Goal: Information Seeking & Learning: Learn about a topic

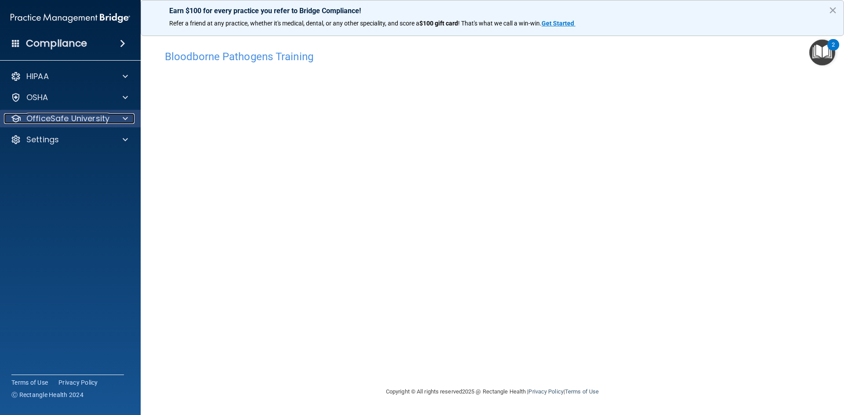
click at [122, 116] on div at bounding box center [124, 118] width 22 height 11
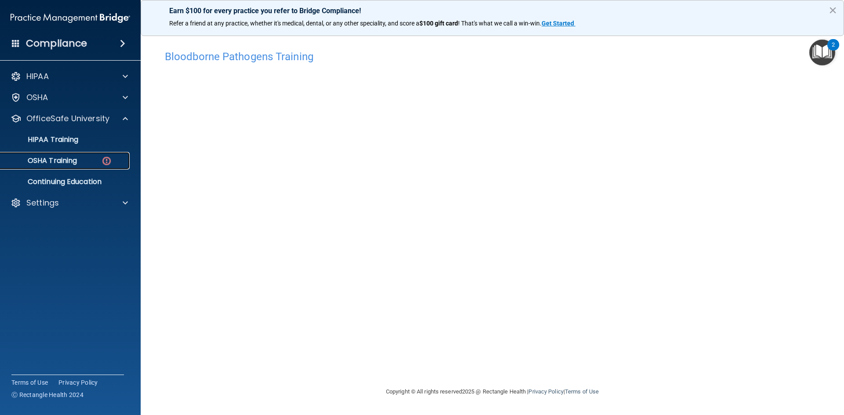
click at [62, 164] on p "OSHA Training" at bounding box center [41, 160] width 71 height 9
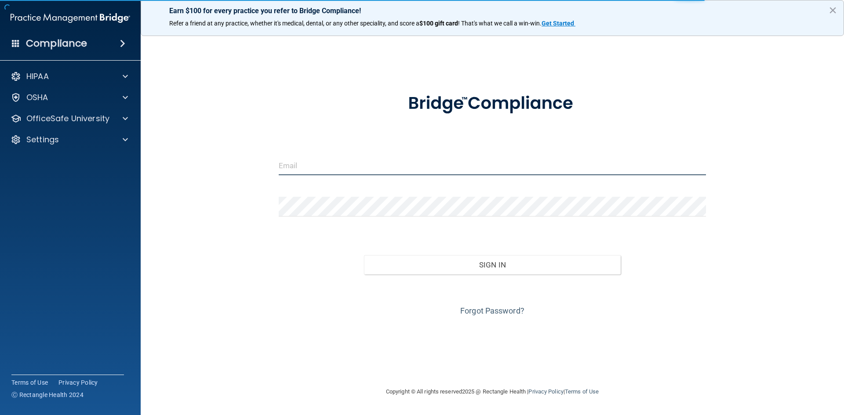
type input "[PERSON_NAME][EMAIL_ADDRESS][PERSON_NAME][DOMAIN_NAME]"
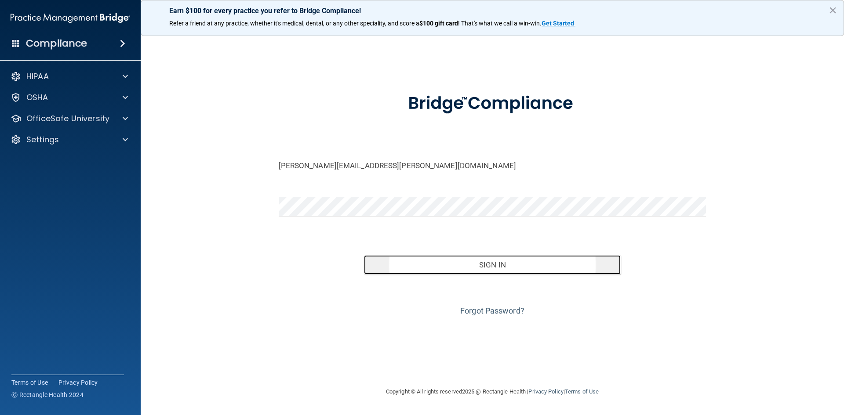
click at [500, 267] on button "Sign In" at bounding box center [492, 264] width 257 height 19
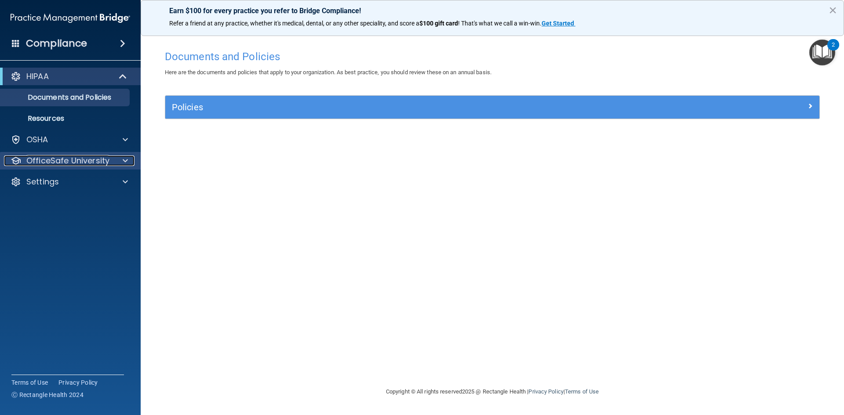
click at [128, 159] on div at bounding box center [124, 161] width 22 height 11
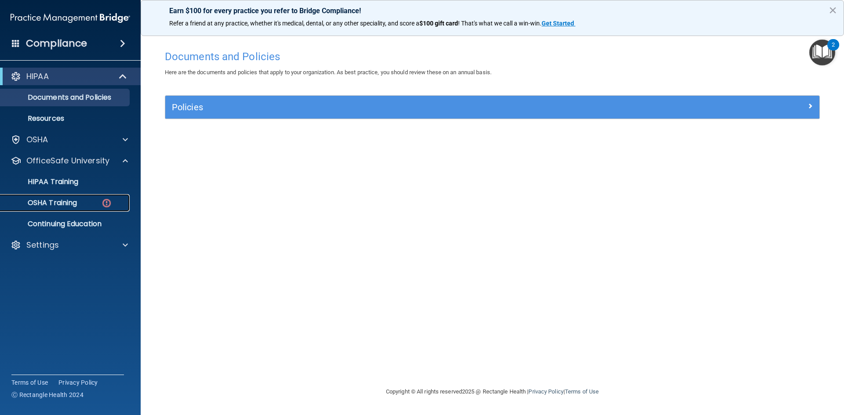
click at [58, 199] on p "OSHA Training" at bounding box center [41, 203] width 71 height 9
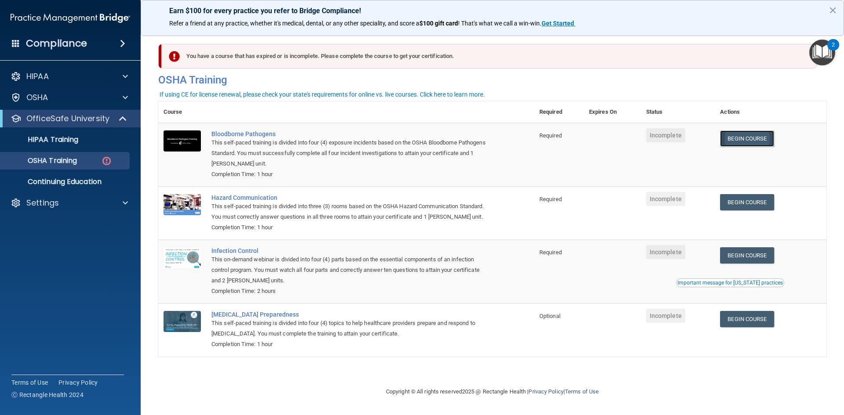
click at [765, 137] on link "Begin Course" at bounding box center [747, 139] width 54 height 16
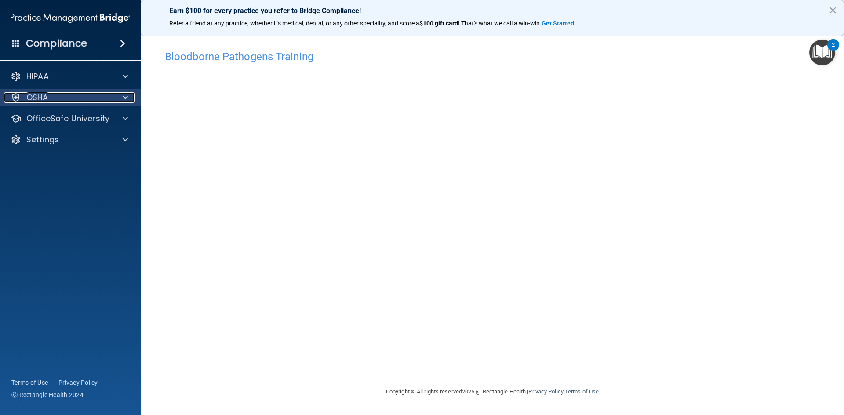
click at [122, 99] on div at bounding box center [124, 97] width 22 height 11
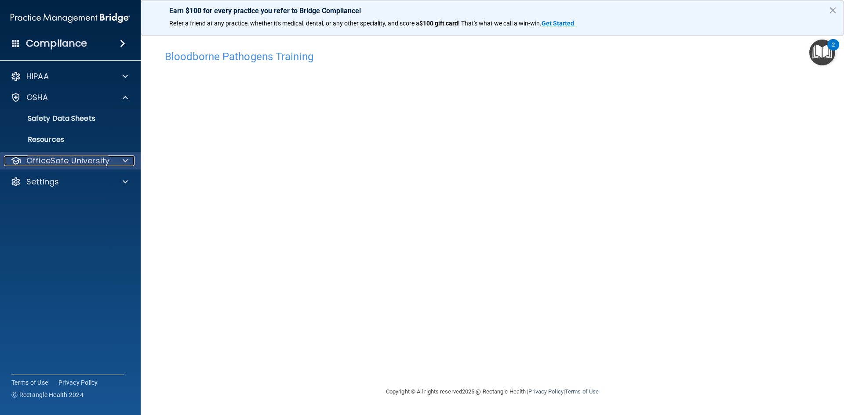
click at [125, 159] on span at bounding box center [125, 161] width 5 height 11
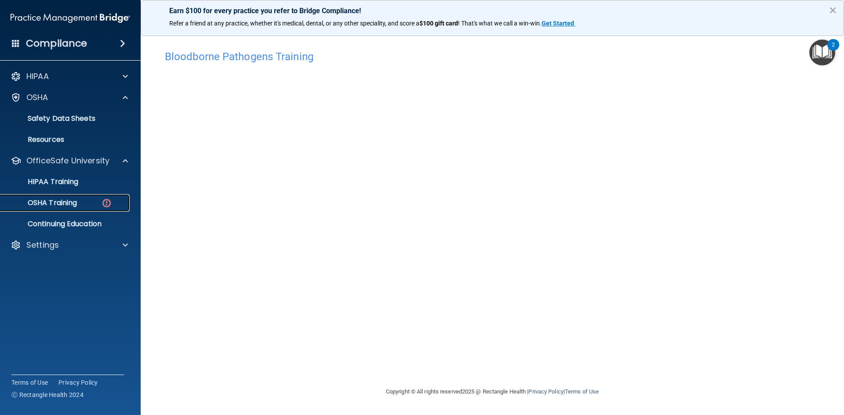
click at [76, 207] on p "OSHA Training" at bounding box center [41, 203] width 71 height 9
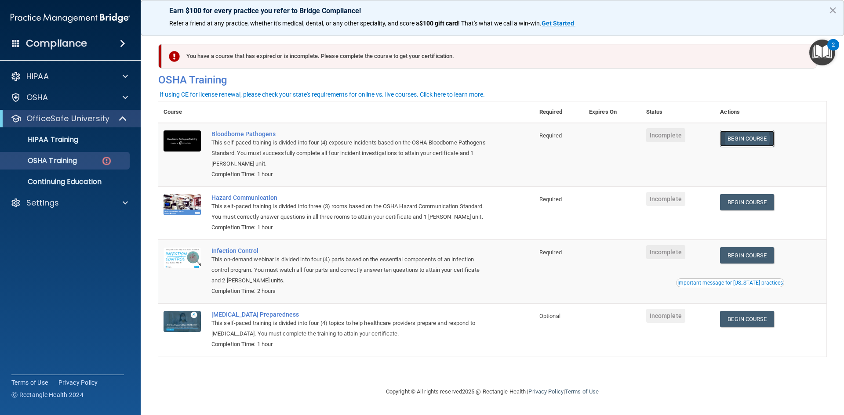
click at [746, 139] on link "Begin Course" at bounding box center [747, 139] width 54 height 16
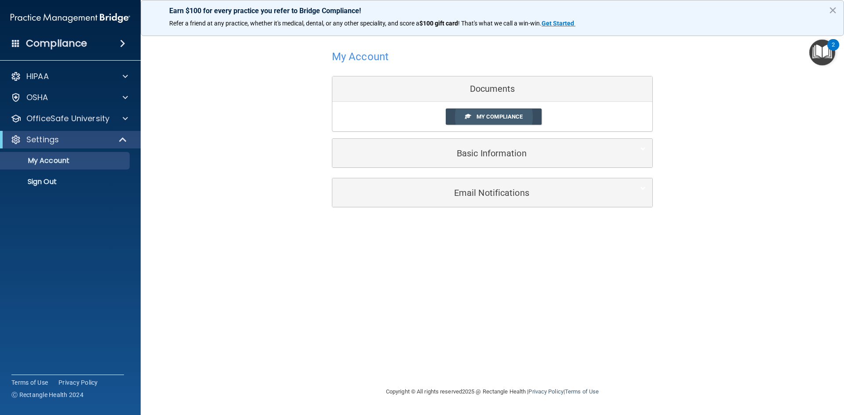
click at [497, 113] on span "My Compliance" at bounding box center [499, 116] width 46 height 7
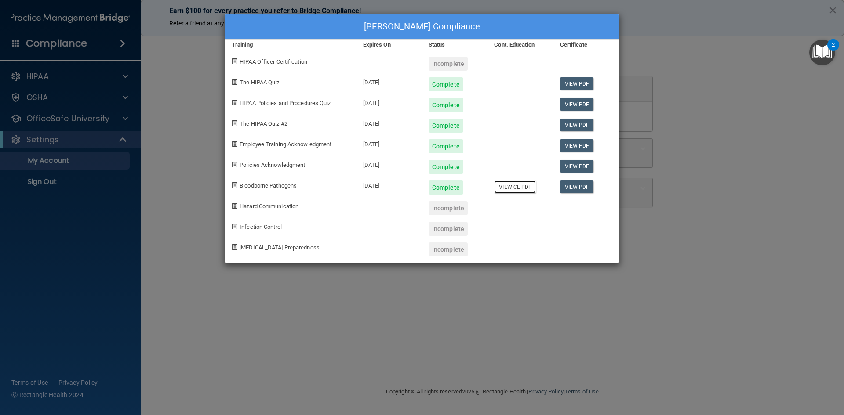
click at [518, 187] on link "View CE PDF" at bounding box center [515, 187] width 42 height 13
click at [657, 71] on div "Amy Murray's Compliance Training Expires On Status Cont. Education Certificate …" at bounding box center [422, 207] width 844 height 415
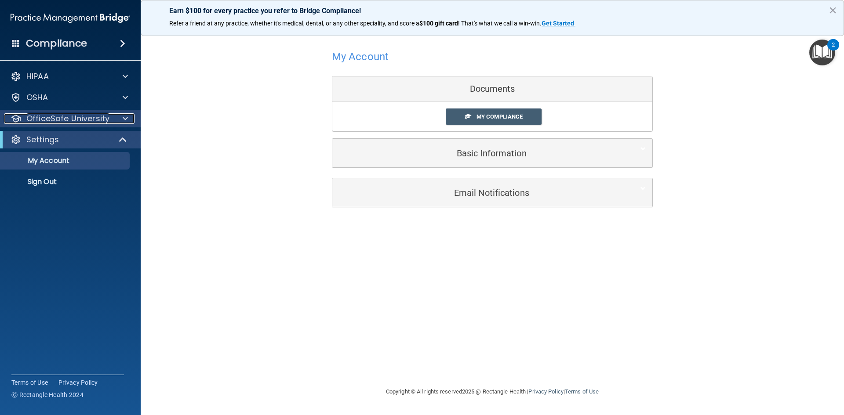
click at [126, 121] on span at bounding box center [125, 118] width 5 height 11
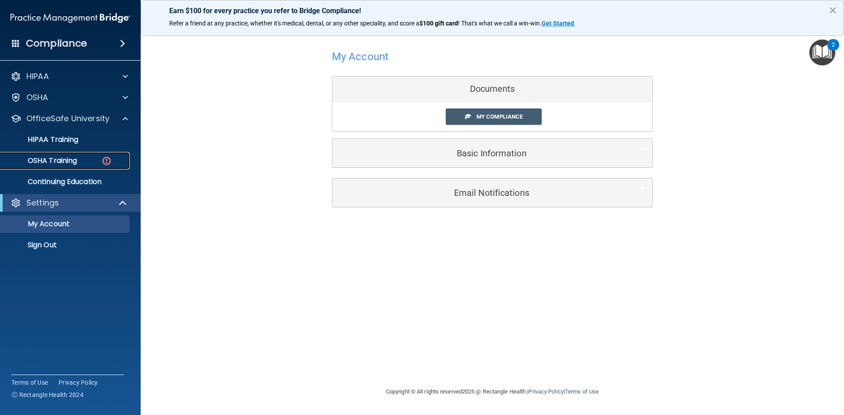
click at [84, 157] on div "OSHA Training" at bounding box center [66, 160] width 120 height 9
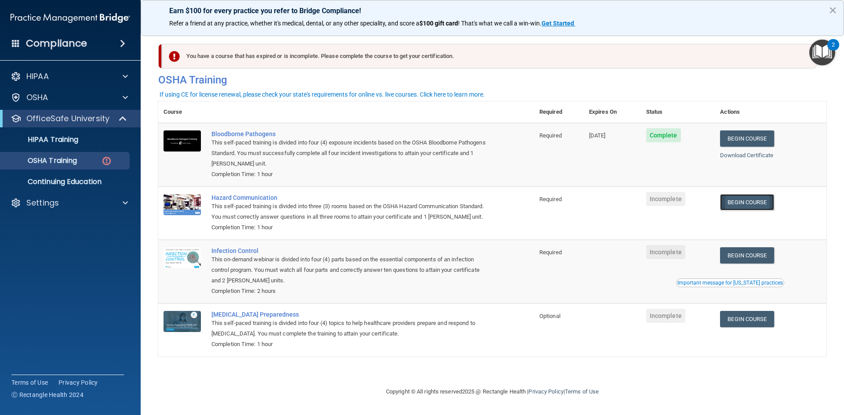
click at [750, 203] on link "Begin Course" at bounding box center [747, 202] width 54 height 16
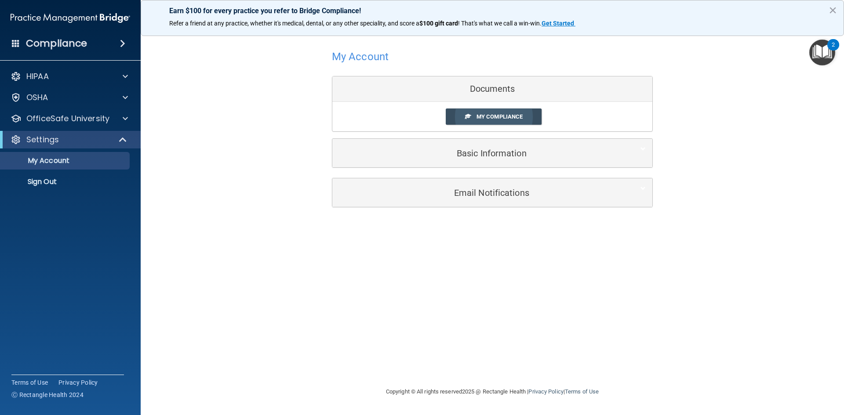
click at [505, 116] on span "My Compliance" at bounding box center [499, 116] width 46 height 7
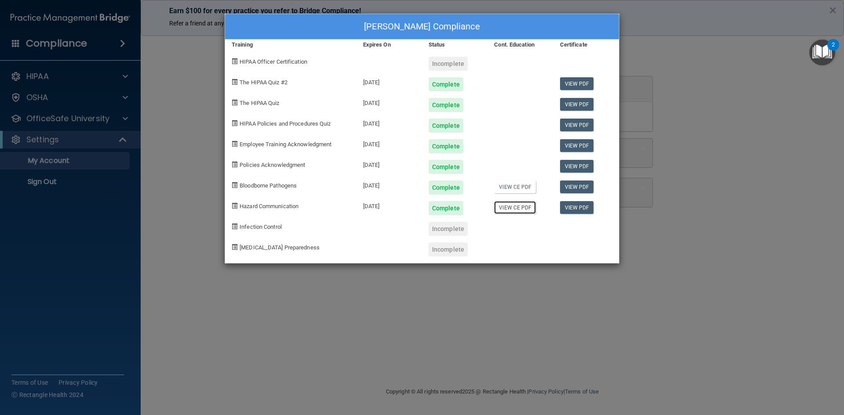
click at [523, 208] on link "View CE PDF" at bounding box center [515, 207] width 42 height 13
click at [723, 190] on div "Amy Murray's Compliance Training Expires On Status Cont. Education Certificate …" at bounding box center [422, 207] width 844 height 415
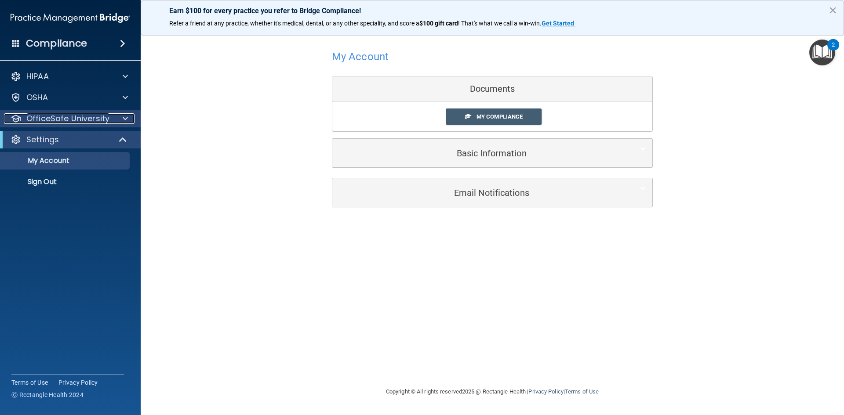
click at [127, 116] on span at bounding box center [125, 118] width 5 height 11
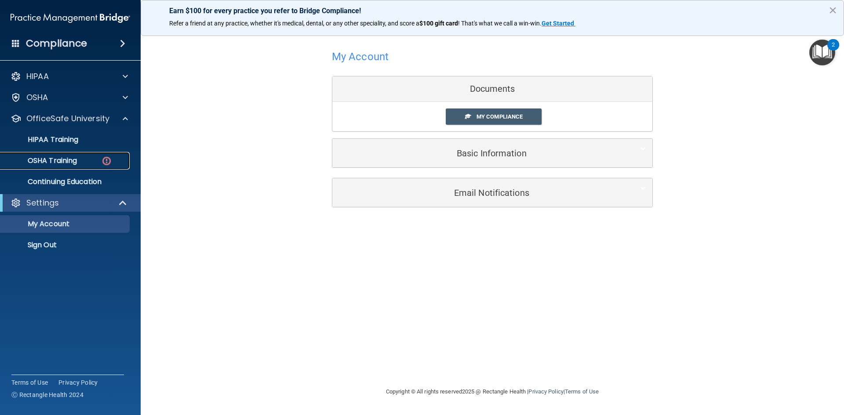
click at [90, 158] on div "OSHA Training" at bounding box center [66, 160] width 120 height 9
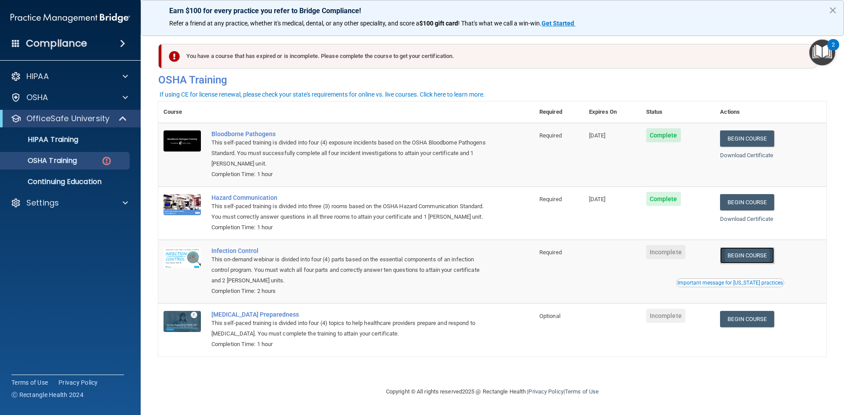
click at [760, 250] on link "Begin Course" at bounding box center [747, 255] width 54 height 16
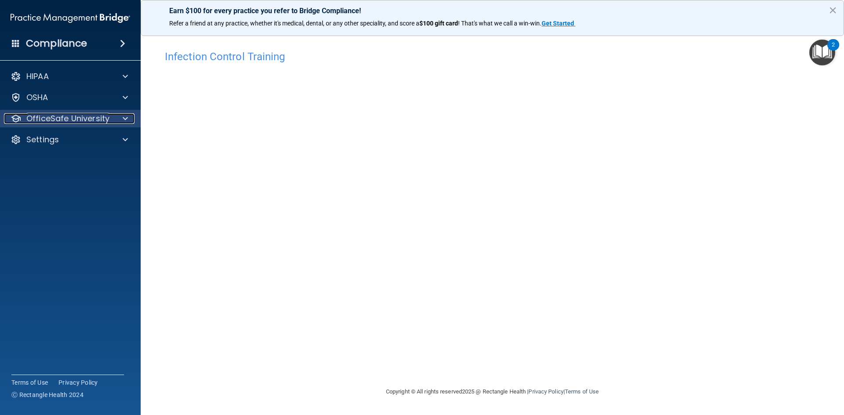
click at [124, 114] on span at bounding box center [125, 118] width 5 height 11
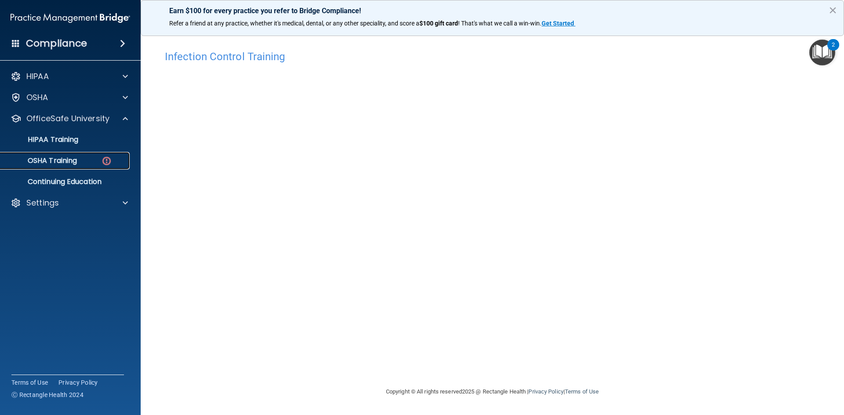
click at [93, 156] on div "OSHA Training" at bounding box center [66, 160] width 120 height 9
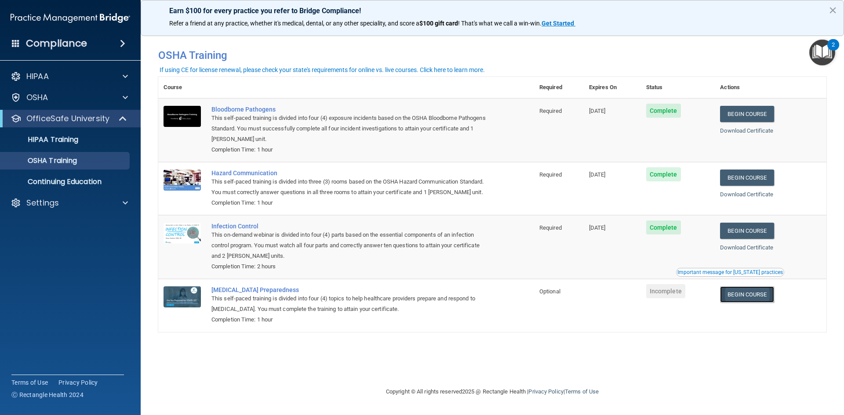
click at [744, 292] on link "Begin Course" at bounding box center [747, 295] width 54 height 16
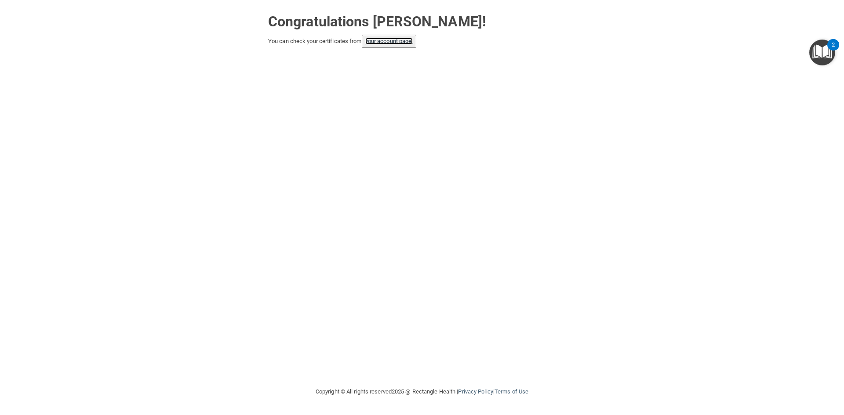
click at [400, 38] on link "your account page!" at bounding box center [389, 41] width 48 height 7
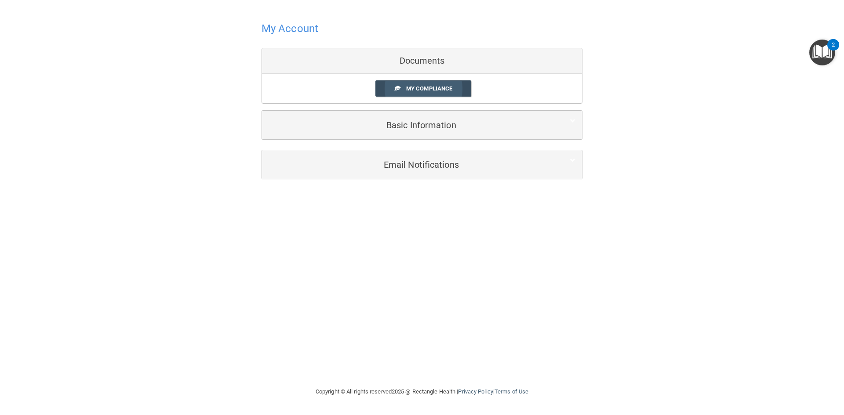
click at [418, 87] on span "My Compliance" at bounding box center [429, 88] width 46 height 7
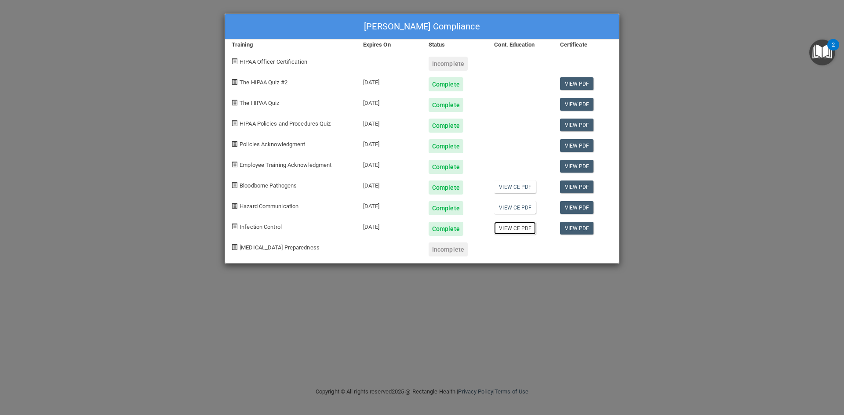
click at [524, 227] on link "View CE PDF" at bounding box center [515, 228] width 42 height 13
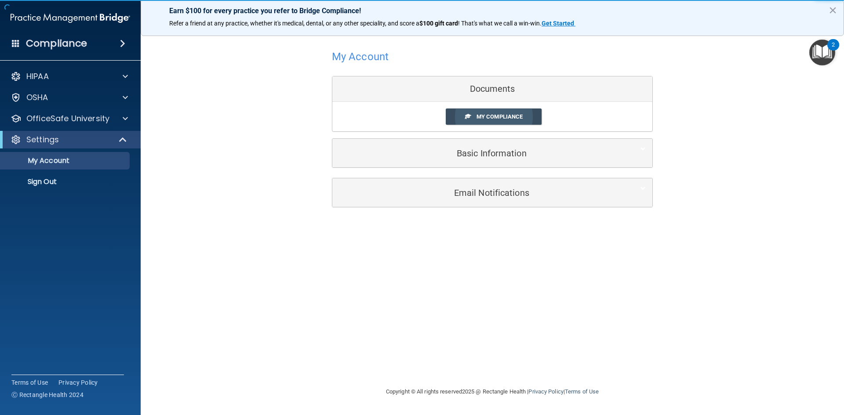
click at [523, 111] on link "My Compliance" at bounding box center [494, 117] width 96 height 16
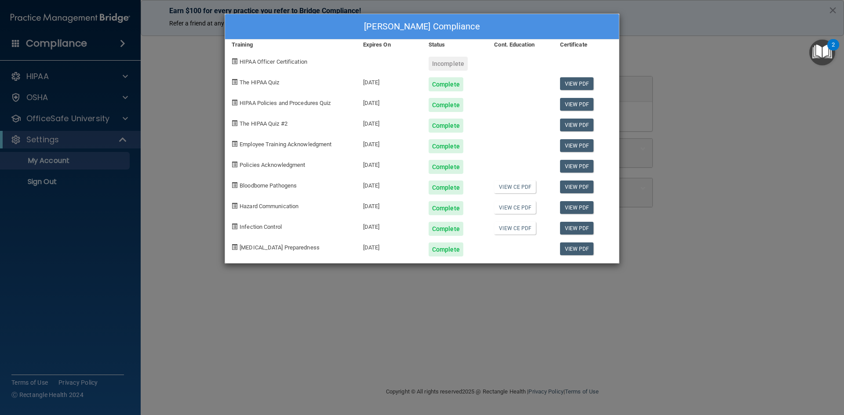
click at [735, 85] on div "[PERSON_NAME] Compliance Training Expires On Status Cont. Education Certificate…" at bounding box center [422, 207] width 844 height 415
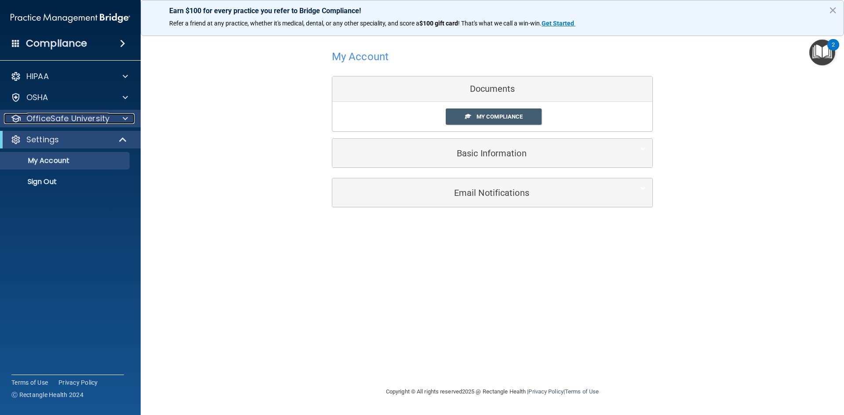
click at [123, 120] on span at bounding box center [125, 118] width 5 height 11
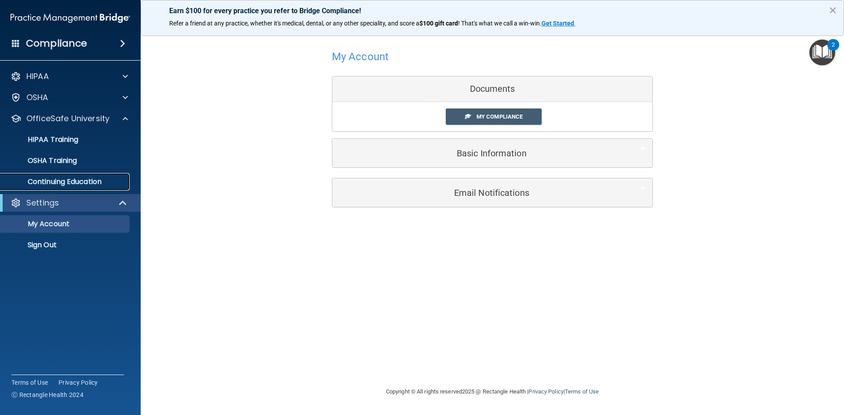
click at [78, 180] on p "Continuing Education" at bounding box center [66, 182] width 120 height 9
